Goal: Check status: Check status

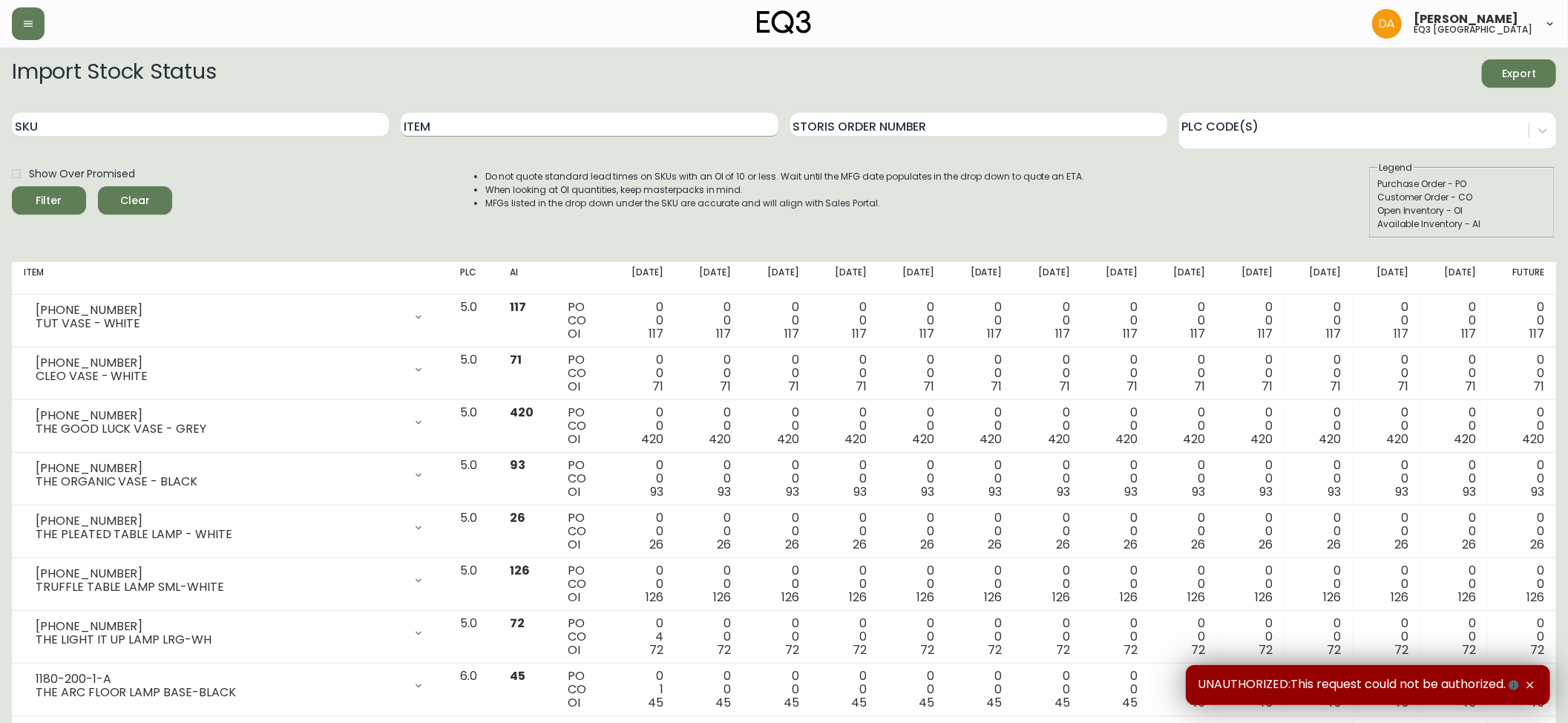
click at [488, 132] on input "Item" at bounding box center [589, 124] width 377 height 24
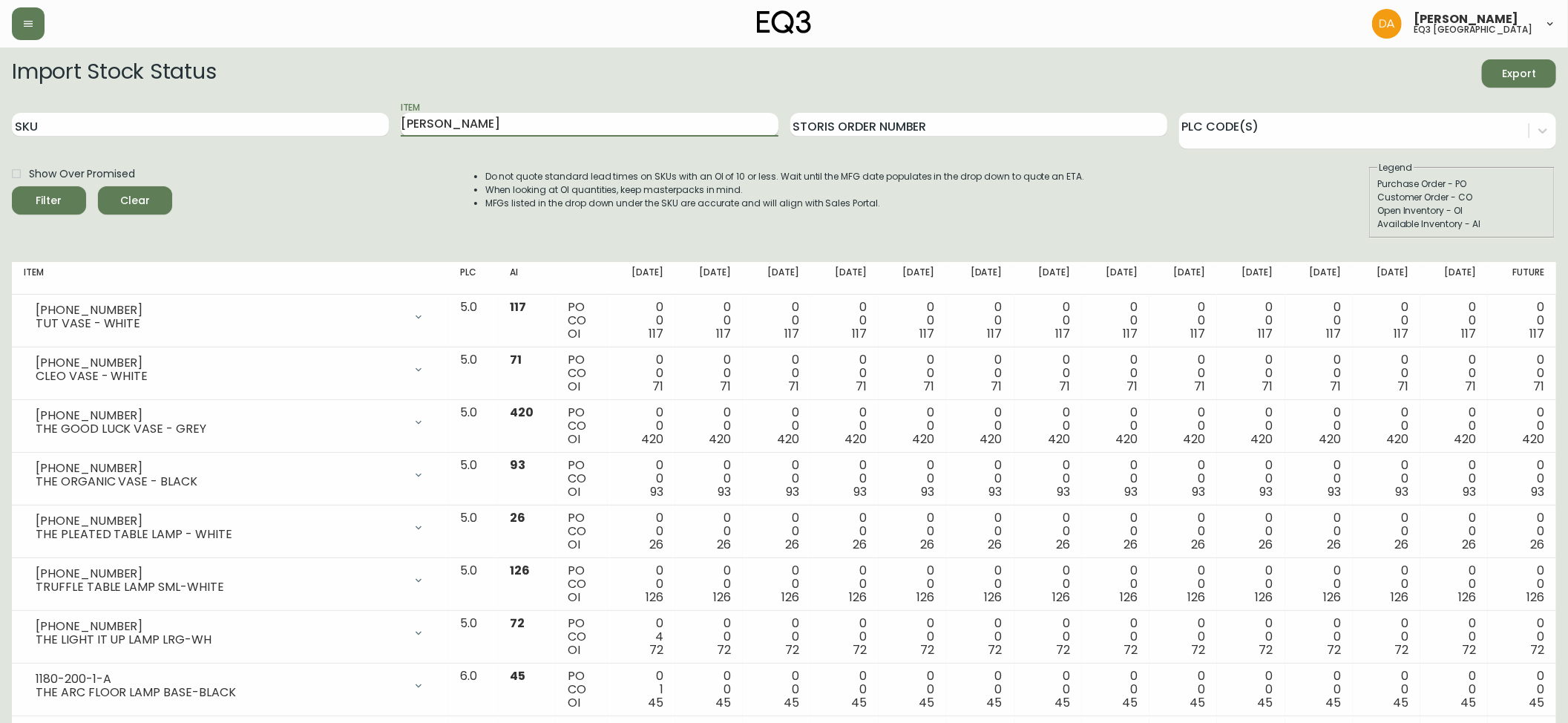
type input "[PERSON_NAME]"
click at [12, 186] on button "Filter" at bounding box center [49, 200] width 75 height 28
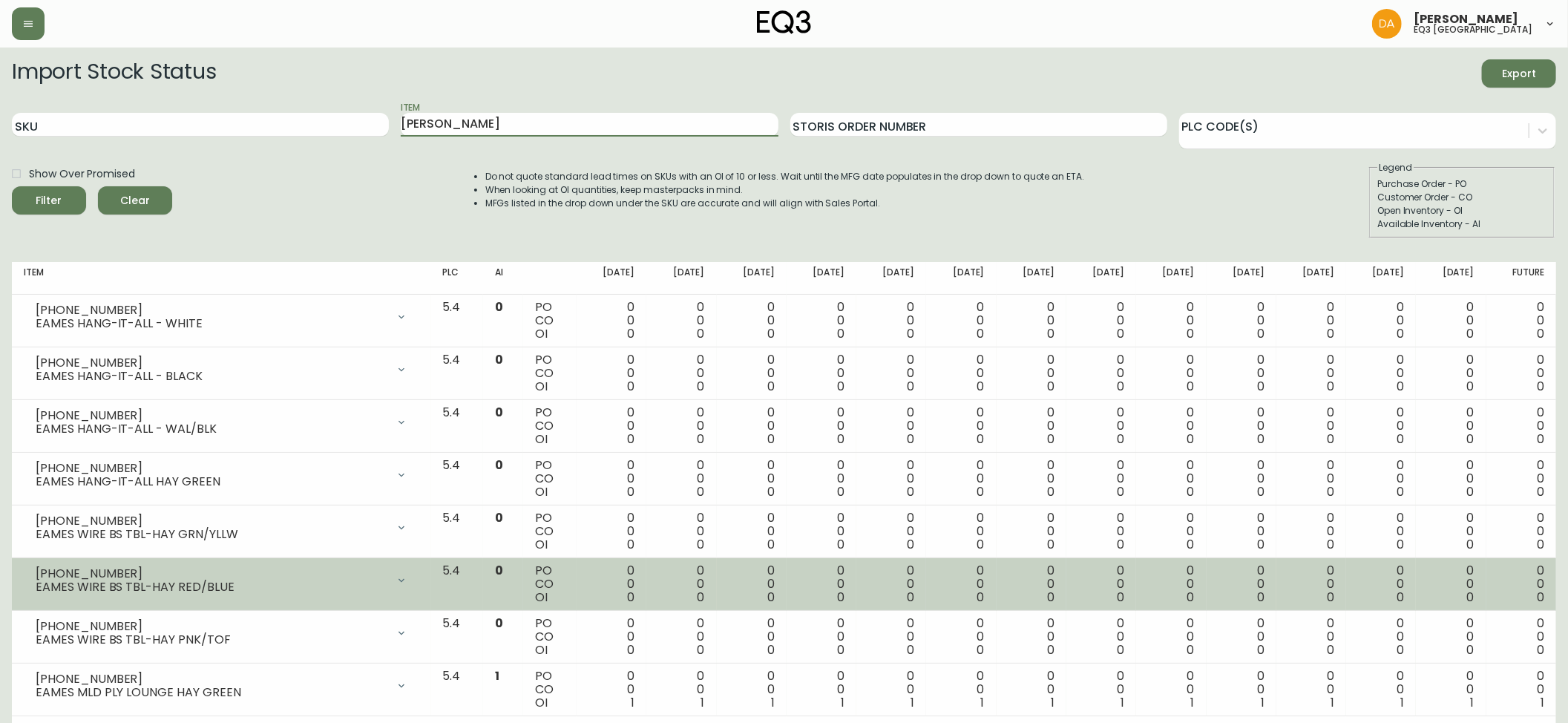
scroll to position [27, 0]
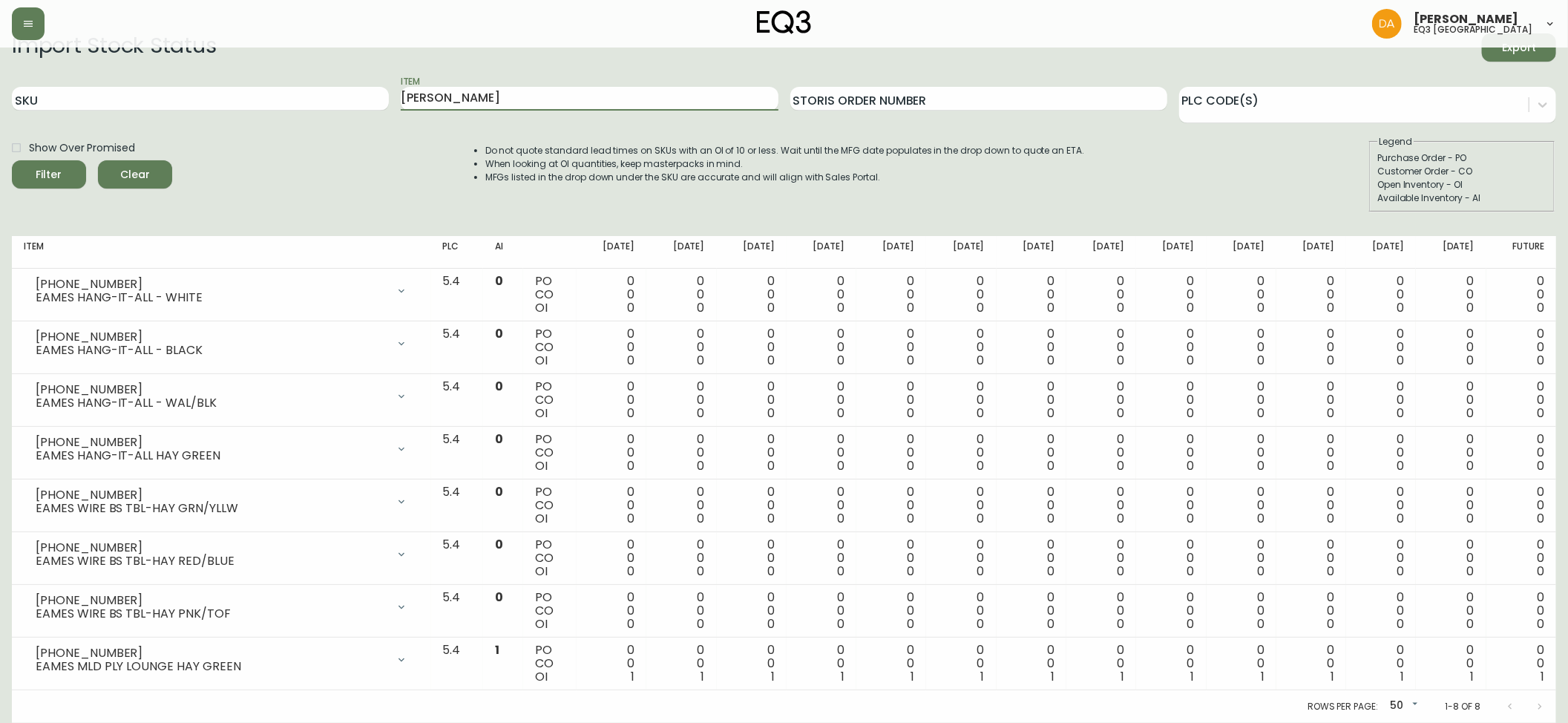
click at [571, 152] on li "Do not quote standard lead times on SKUs with an OI of 10 or less. Wait until t…" at bounding box center [785, 151] width 600 height 14
click at [526, 97] on input "[PERSON_NAME]" at bounding box center [589, 98] width 377 height 24
drag, startPoint x: 526, startPoint y: 97, endPoint x: 453, endPoint y: 97, distance: 73.0
click at [454, 97] on input "[PERSON_NAME]" at bounding box center [589, 98] width 377 height 24
